Goal: Find specific page/section: Find specific page/section

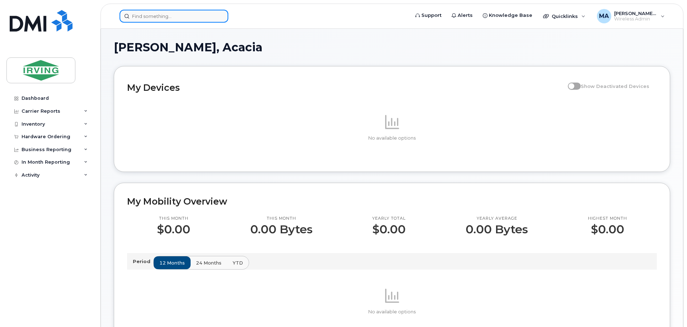
click at [132, 14] on input at bounding box center [174, 16] width 109 height 13
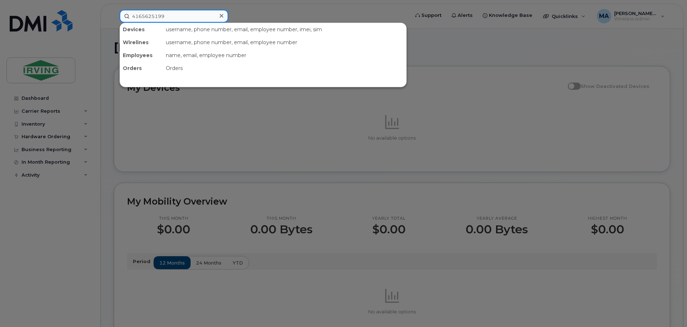
type input "4165625199"
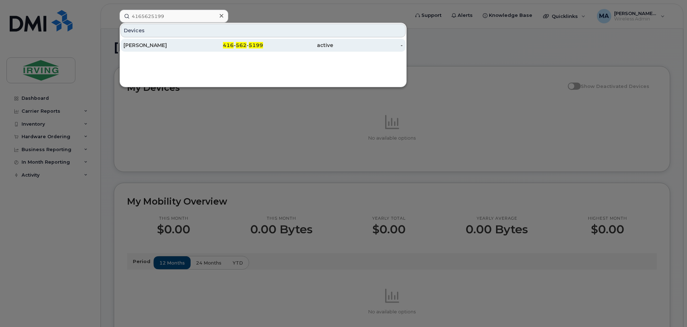
click at [227, 47] on span "416" at bounding box center [228, 45] width 11 height 6
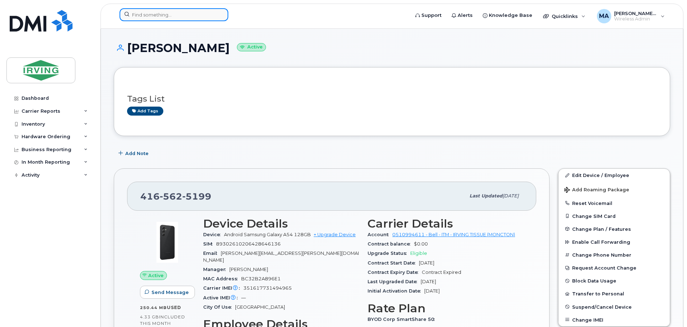
click at [180, 15] on input at bounding box center [174, 14] width 109 height 13
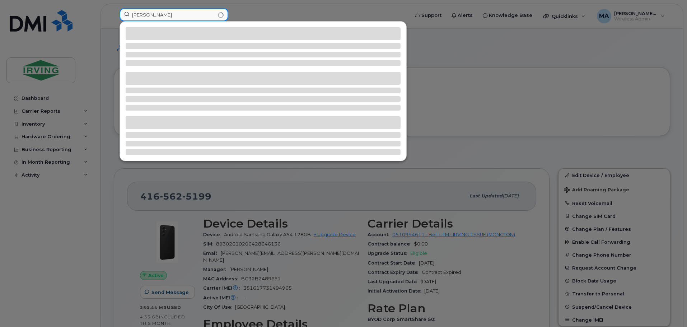
type input "kevin cosa"
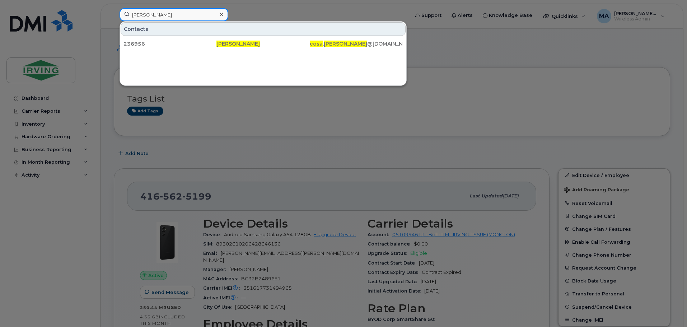
drag, startPoint x: 175, startPoint y: 14, endPoint x: -65, endPoint y: -10, distance: 241.8
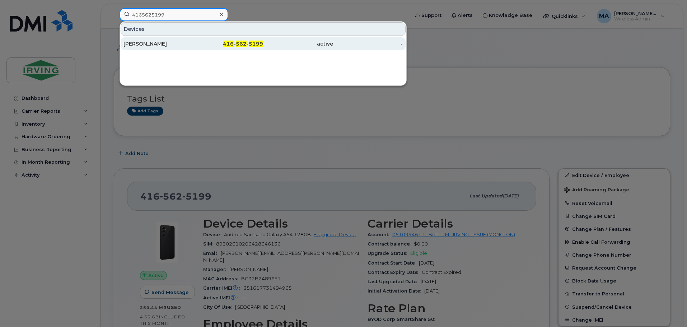
type input "4165625199"
click at [151, 45] on div "Janaina Silva" at bounding box center [158, 43] width 70 height 7
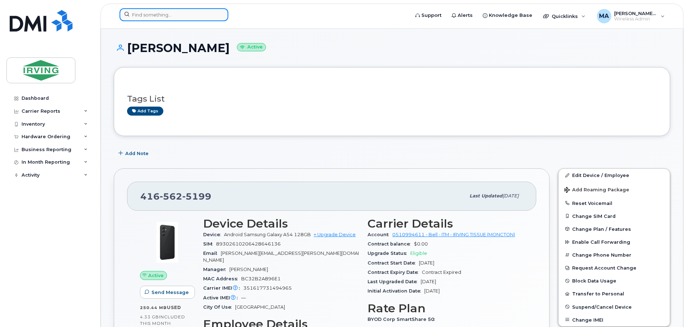
click at [146, 16] on input at bounding box center [174, 14] width 109 height 13
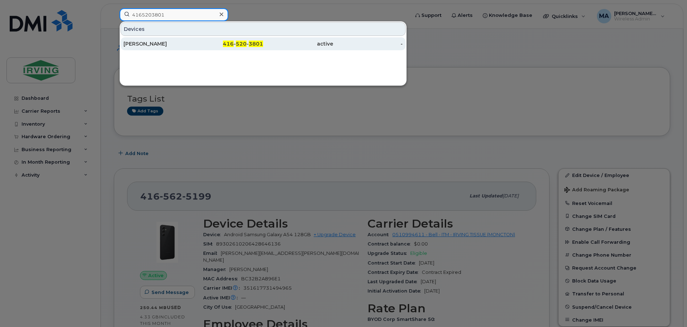
type input "4165203801"
click at [153, 42] on div "[PERSON_NAME]" at bounding box center [158, 43] width 70 height 7
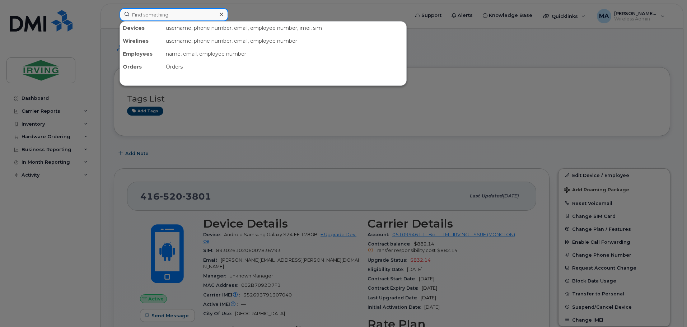
click at [177, 17] on input at bounding box center [174, 14] width 109 height 13
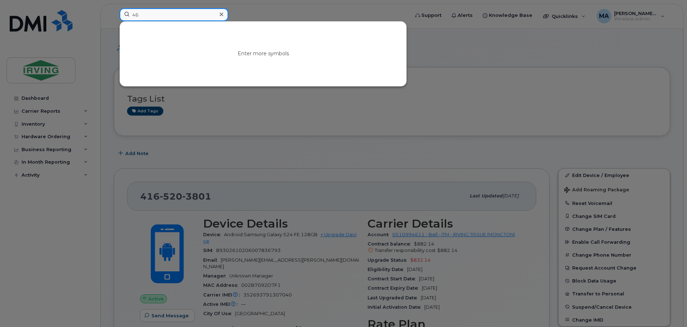
type input "4"
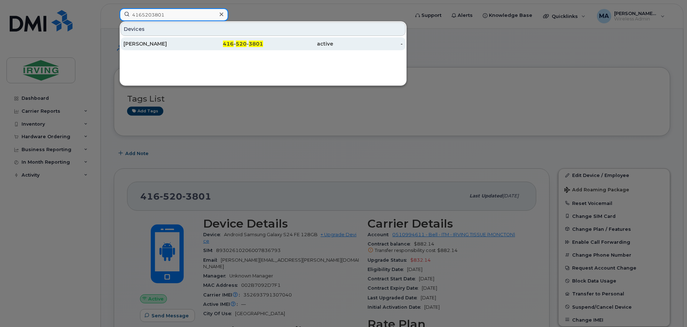
type input "4165203801"
click at [233, 40] on div "416 - 520 - 3801" at bounding box center [229, 43] width 70 height 13
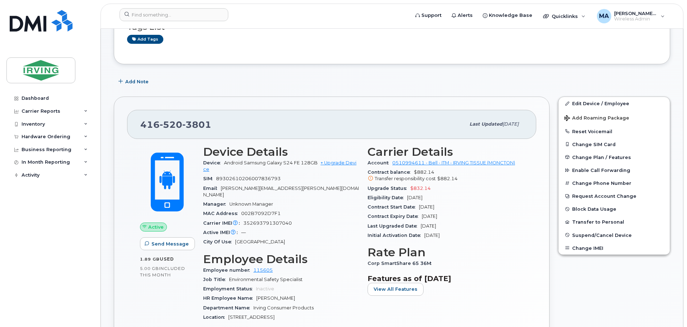
scroll to position [108, 0]
